Goal: Check status: Check status

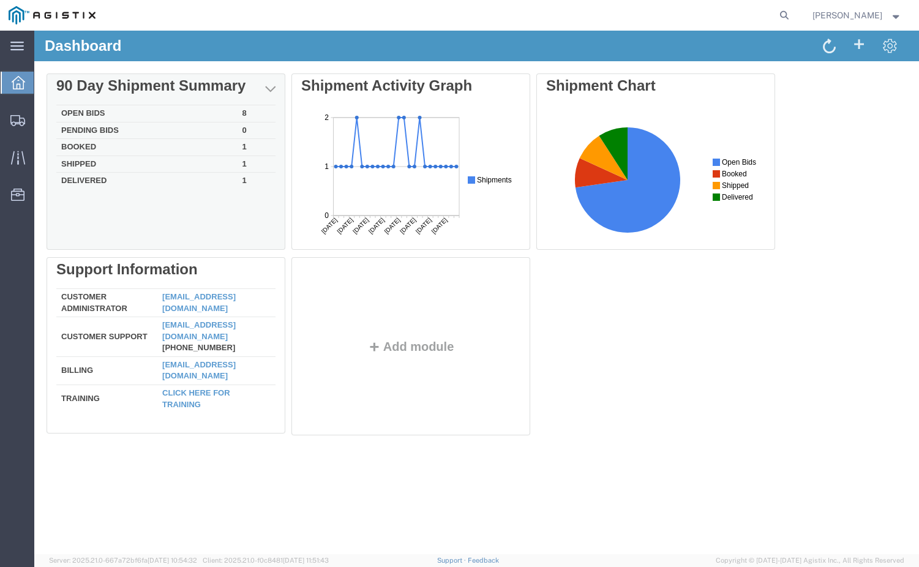
click at [212, 110] on td "Open Bids" at bounding box center [146, 113] width 181 height 17
